Goal: Task Accomplishment & Management: Manage account settings

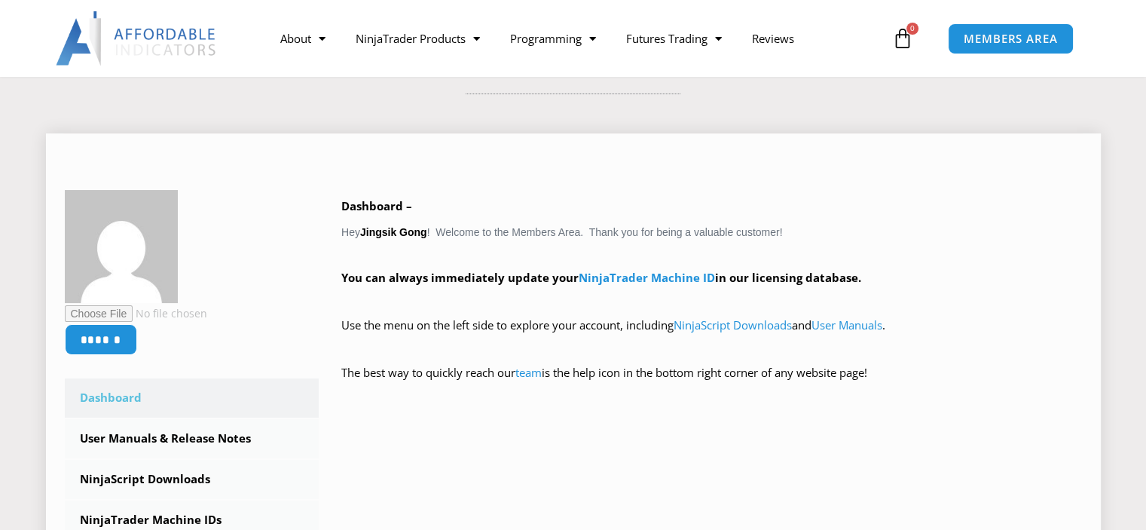
scroll to position [301, 0]
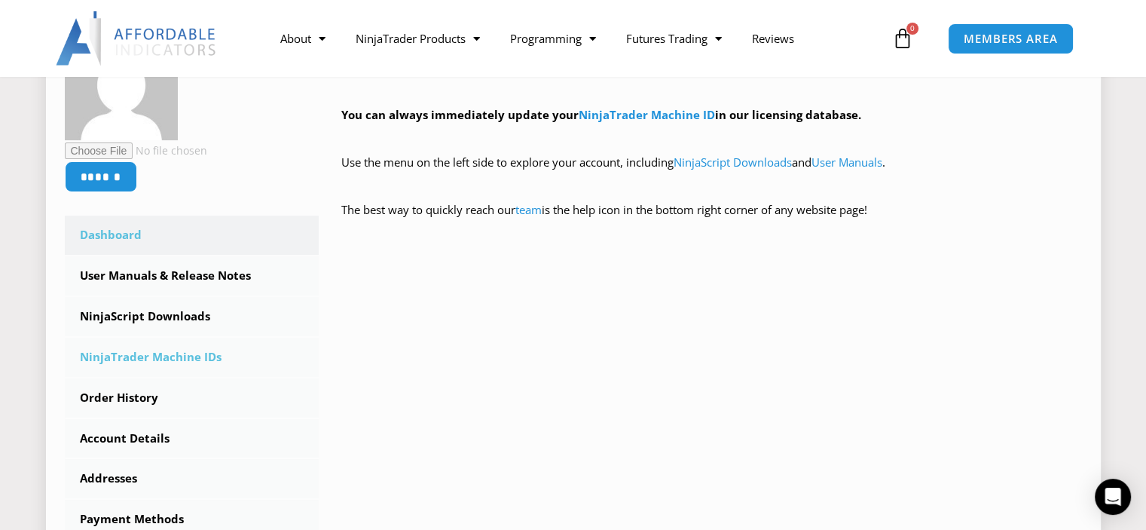
click at [156, 357] on link "NinjaTrader Machine IDs" at bounding box center [192, 357] width 255 height 39
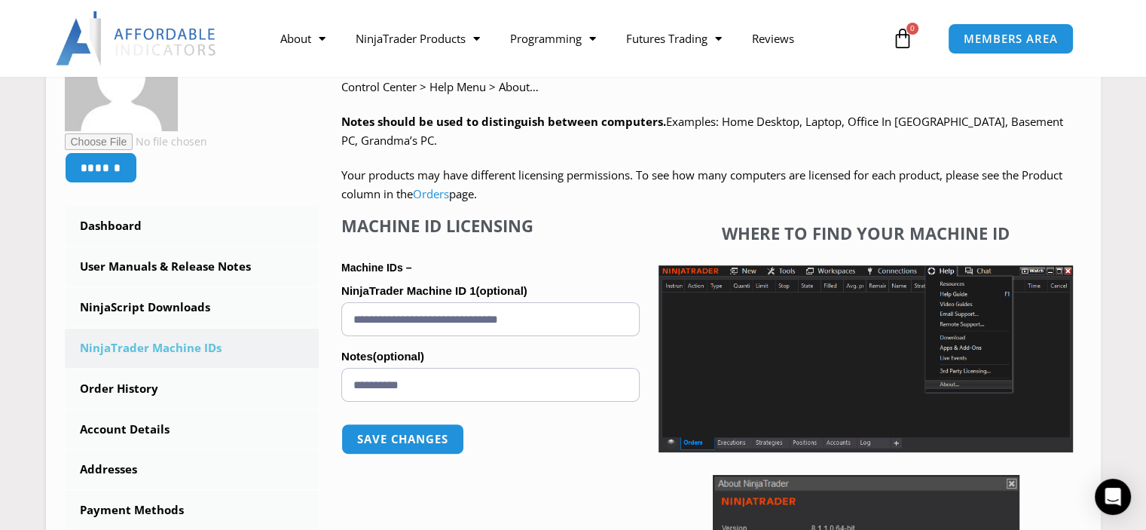
scroll to position [377, 0]
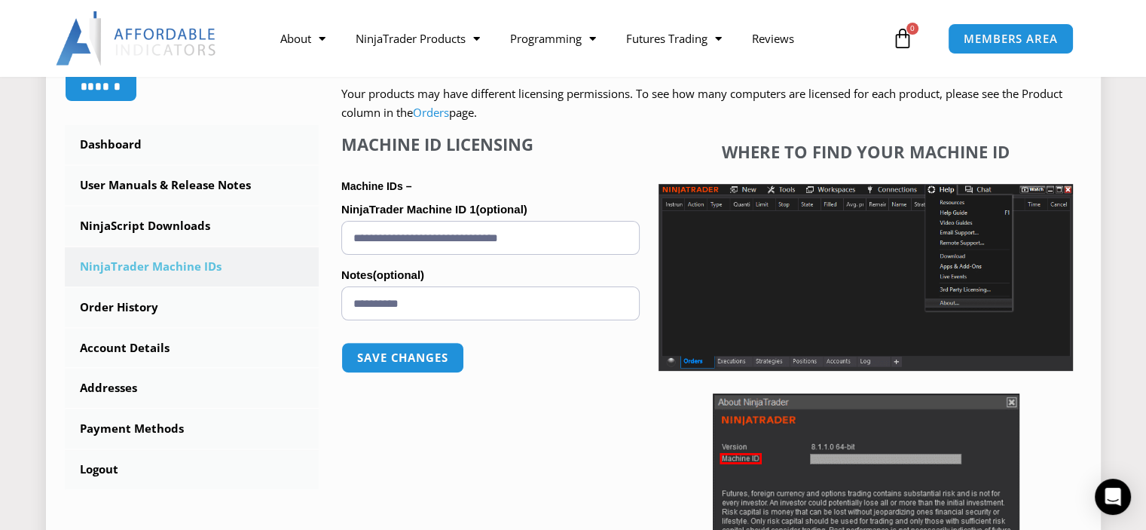
drag, startPoint x: 393, startPoint y: 216, endPoint x: 318, endPoint y: 220, distance: 74.7
click at [319, 219] on div "NinjaTrader Machine IDs – We are transitioning all NinjaTrader software package…" at bounding box center [700, 279] width 763 height 684
type input "**********"
click at [441, 351] on button "Save changes" at bounding box center [402, 357] width 129 height 32
